Goal: Information Seeking & Learning: Find contact information

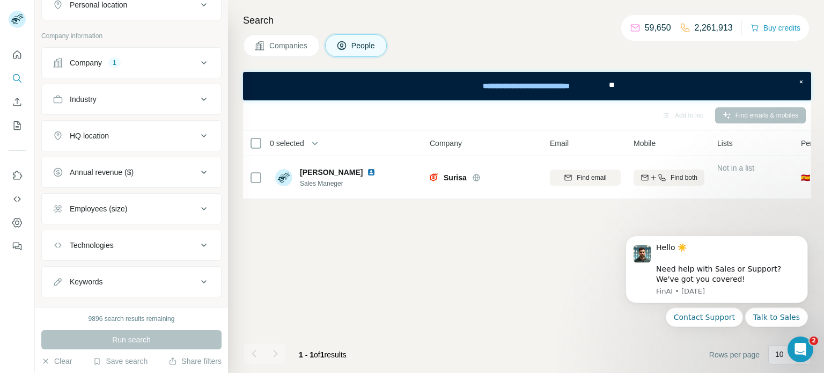
scroll to position [300, 0]
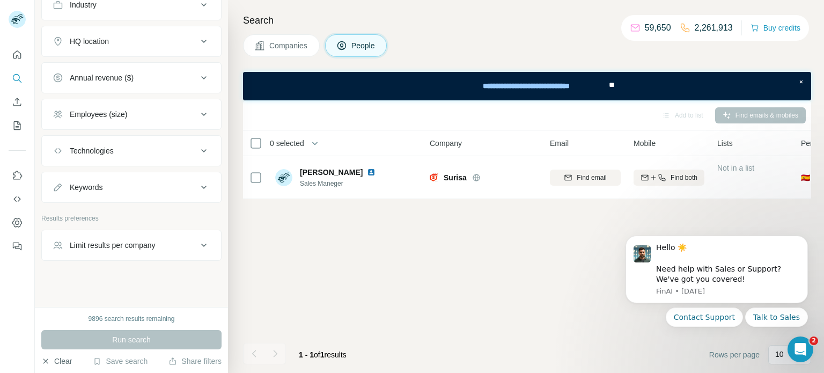
click at [45, 360] on icon "button" at bounding box center [45, 361] width 9 height 9
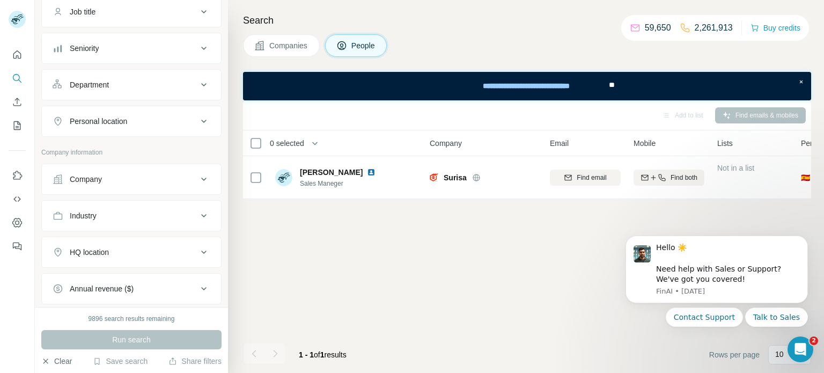
scroll to position [87, 0]
click at [105, 176] on div "Company" at bounding box center [125, 181] width 145 height 11
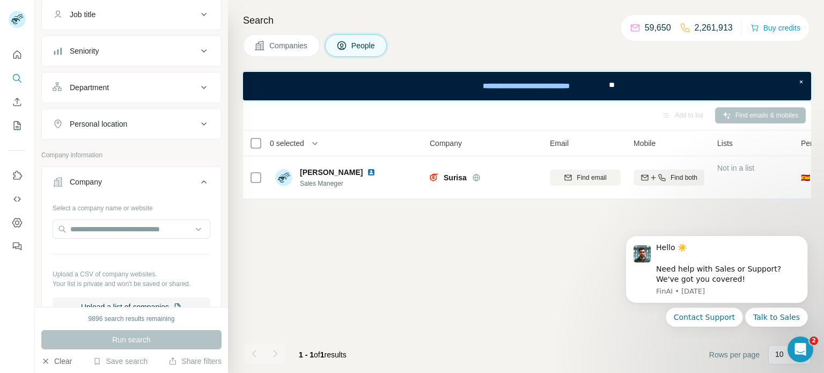
click at [105, 176] on div "Company" at bounding box center [125, 181] width 145 height 11
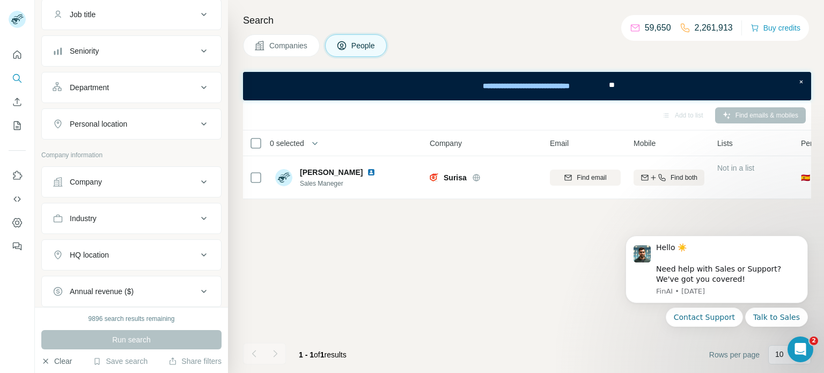
click at [88, 179] on div "Company" at bounding box center [86, 181] width 32 height 11
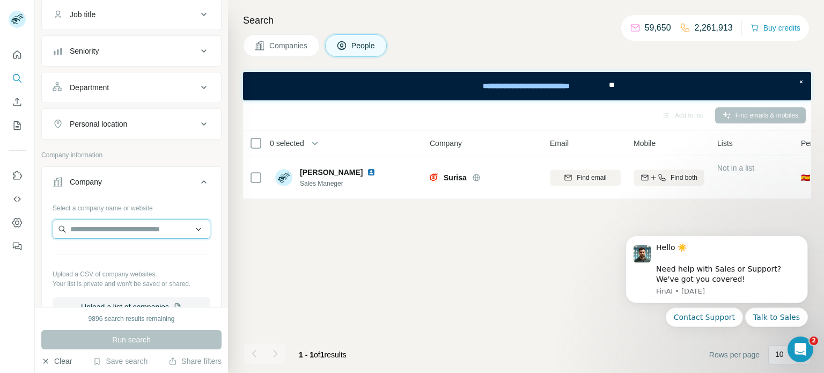
click at [95, 232] on input "text" at bounding box center [132, 228] width 158 height 19
paste input "**********"
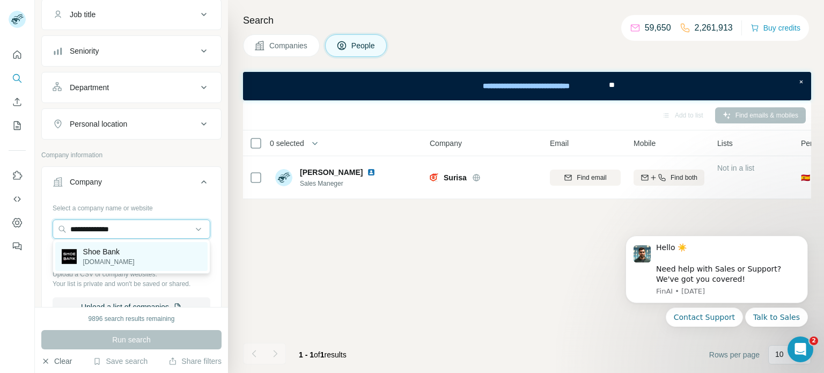
type input "**********"
click at [94, 247] on p "Shoe Bank" at bounding box center [108, 251] width 51 height 11
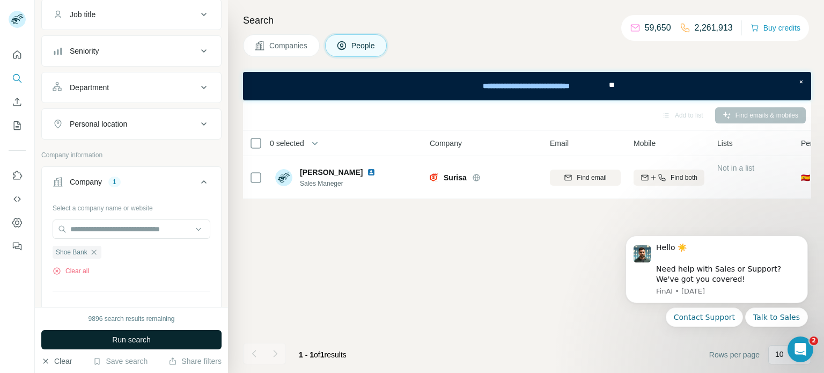
click at [175, 344] on button "Run search" at bounding box center [131, 339] width 180 height 19
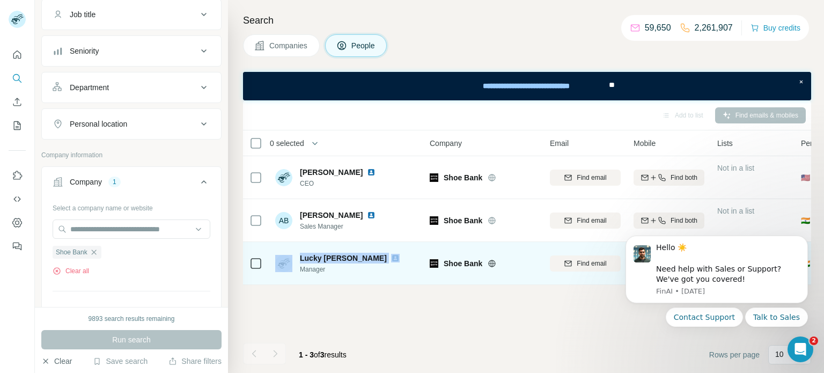
drag, startPoint x: 295, startPoint y: 252, endPoint x: 353, endPoint y: 253, distance: 57.9
click at [353, 253] on div "Lucky [PERSON_NAME] Manager" at bounding box center [339, 263] width 129 height 21
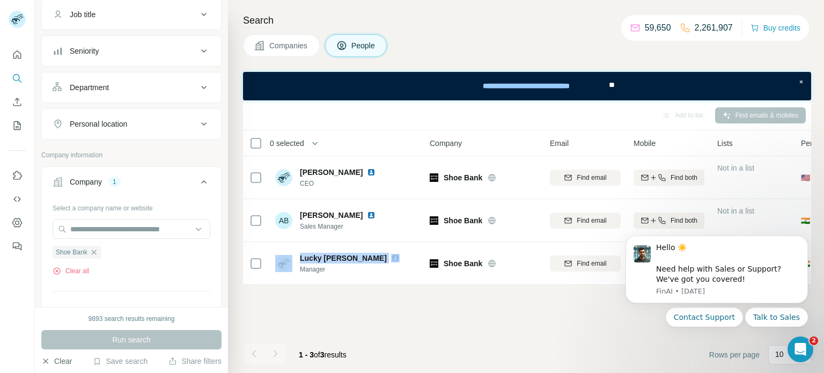
copy div "Lucky [PERSON_NAME]"
